Goal: Task Accomplishment & Management: Use online tool/utility

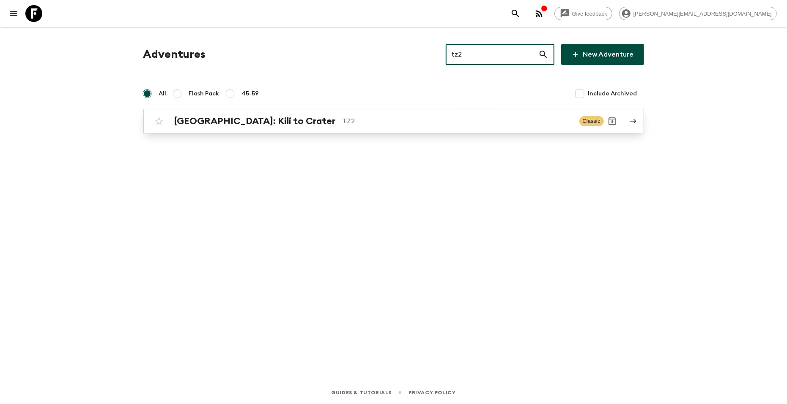
type input "tz2"
click at [254, 117] on h2 "[GEOGRAPHIC_DATA]: Kili to Crater" at bounding box center [254, 121] width 161 height 11
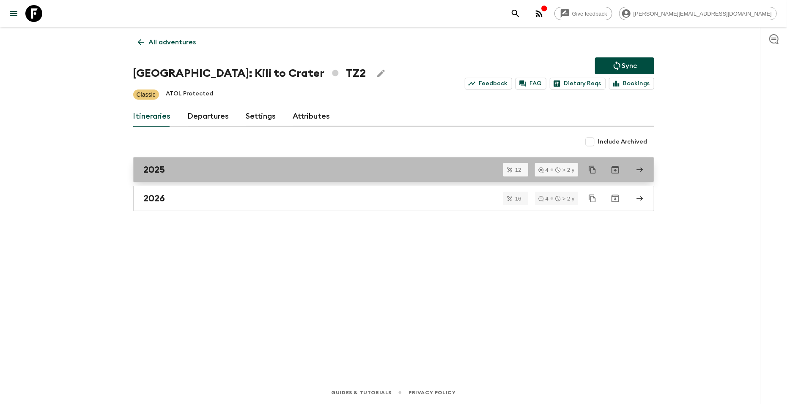
click at [179, 162] on link "2025" at bounding box center [393, 169] width 521 height 25
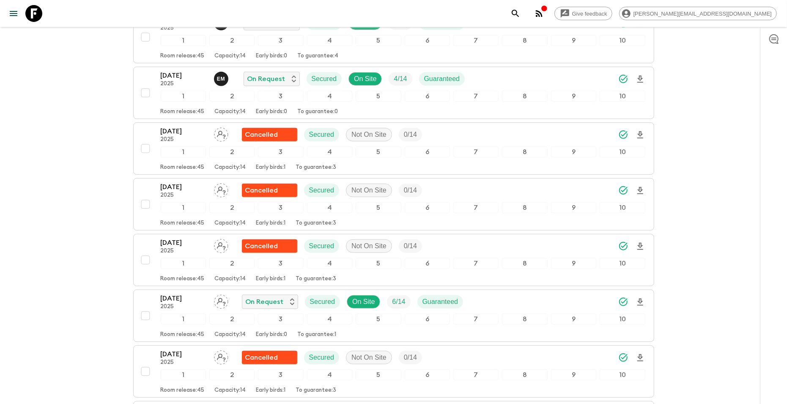
scroll to position [323, 0]
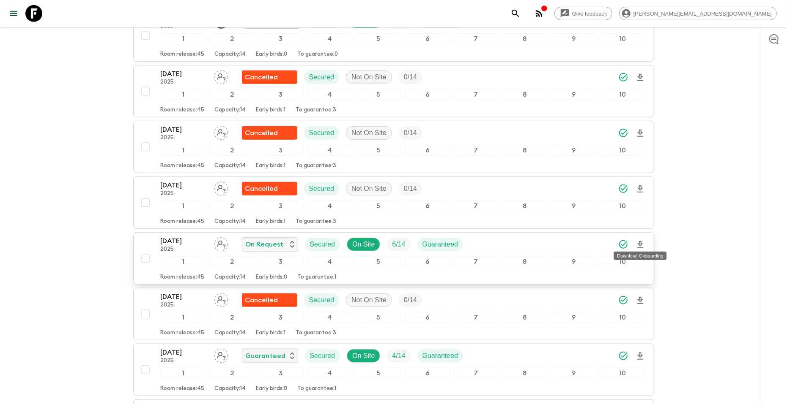
click at [640, 241] on icon "Download Onboarding" at bounding box center [640, 244] width 6 height 7
click at [180, 241] on p "[DATE]" at bounding box center [184, 241] width 46 height 10
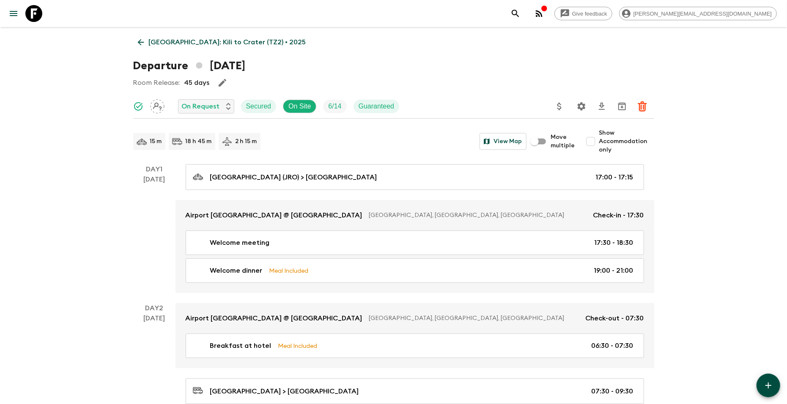
click at [584, 107] on icon "Settings" at bounding box center [581, 106] width 10 height 10
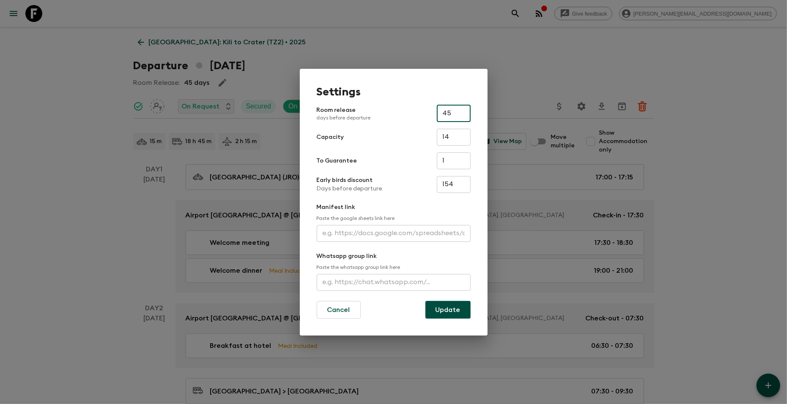
click at [445, 112] on input "45" at bounding box center [454, 113] width 34 height 17
click at [391, 235] on input "text" at bounding box center [394, 233] width 154 height 17
paste input "[URL][DOMAIN_NAME]"
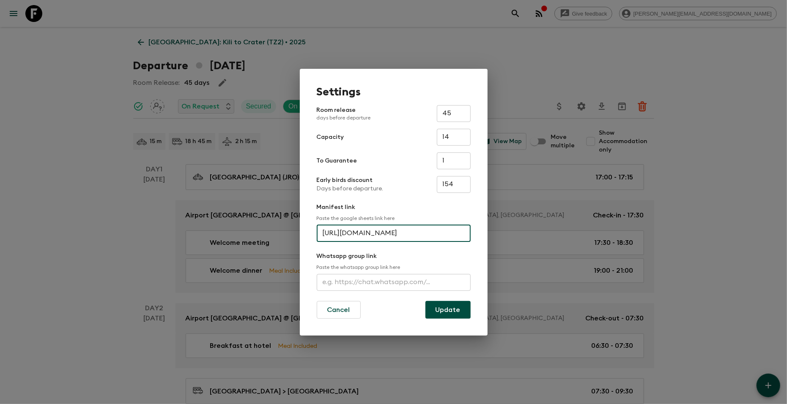
type input "[URL][DOMAIN_NAME]"
click at [453, 116] on input "45" at bounding box center [454, 113] width 34 height 17
type input "4"
type input "30"
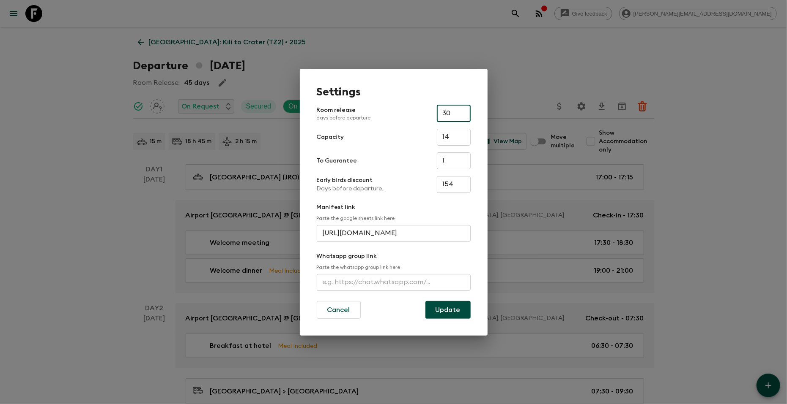
click at [438, 309] on button "Update" at bounding box center [447, 310] width 45 height 18
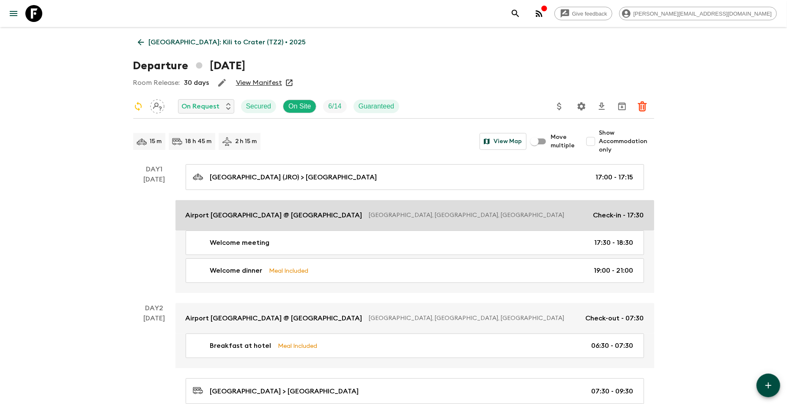
click at [448, 215] on p "[GEOGRAPHIC_DATA], [GEOGRAPHIC_DATA], [GEOGRAPHIC_DATA]" at bounding box center [477, 215] width 217 height 8
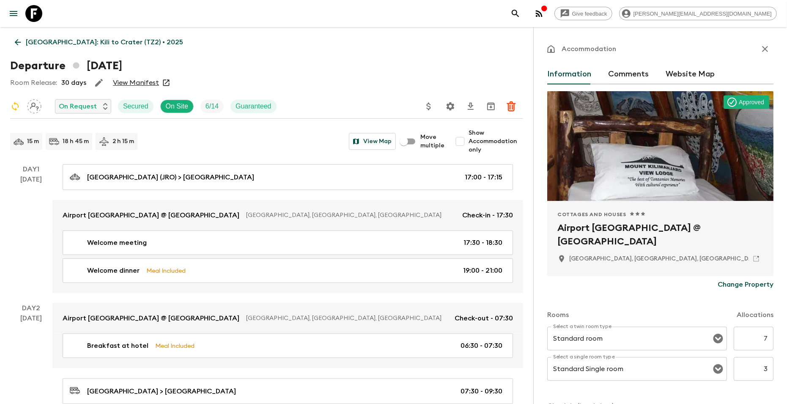
click at [762, 45] on icon "button" at bounding box center [764, 49] width 10 height 10
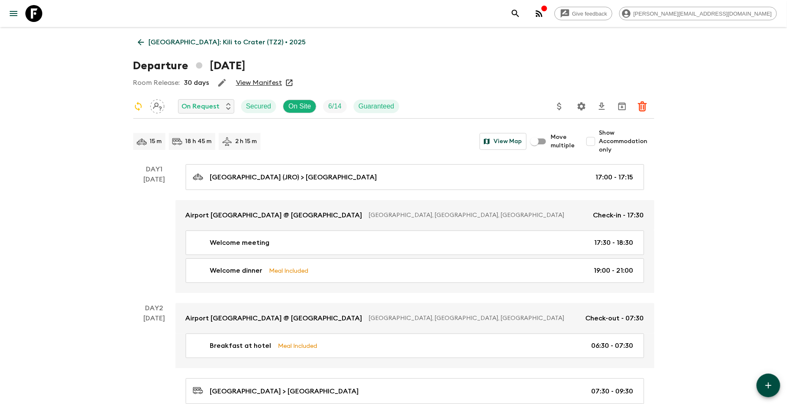
click at [172, 41] on p "[GEOGRAPHIC_DATA]: Kili to Crater (TZ2) • 2025" at bounding box center [227, 42] width 157 height 10
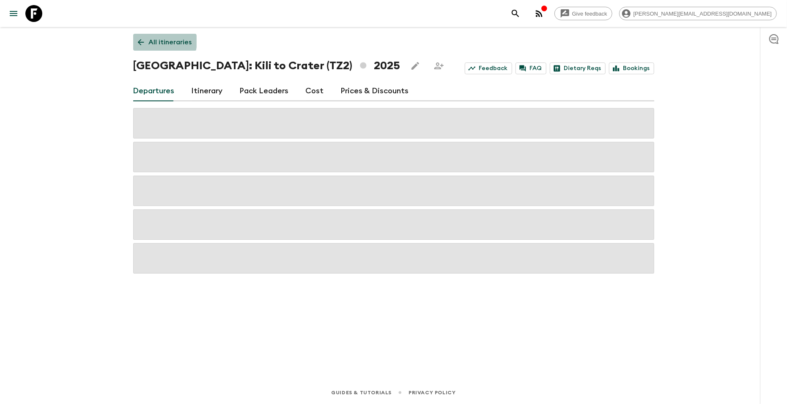
click at [158, 41] on p "All itineraries" at bounding box center [170, 42] width 43 height 10
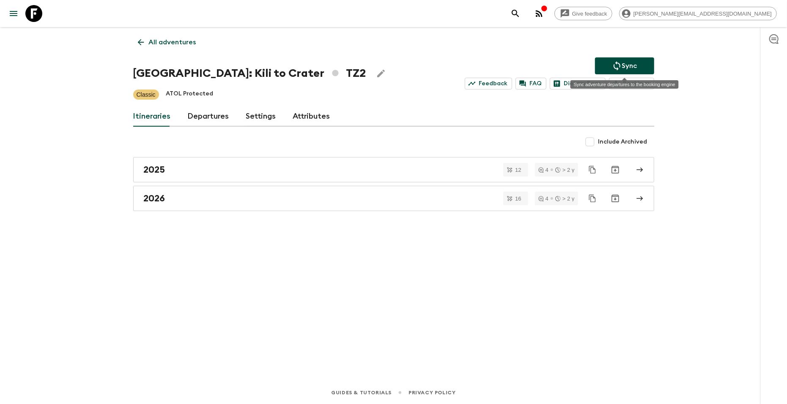
click at [607, 62] on button "Sync" at bounding box center [624, 65] width 59 height 17
